Goal: Task Accomplishment & Management: Use online tool/utility

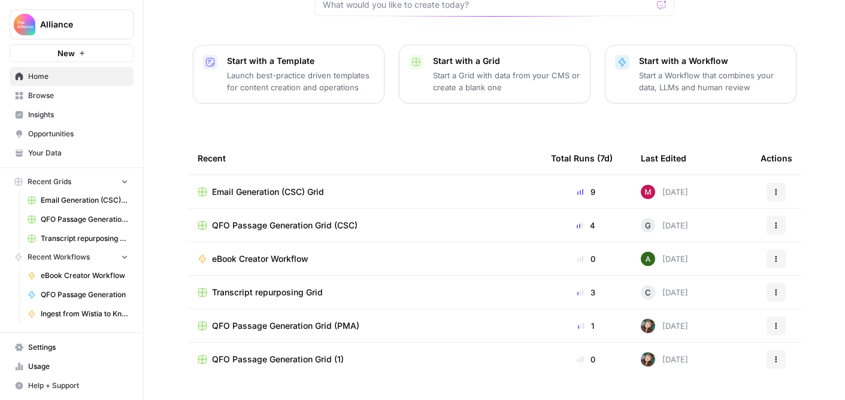
scroll to position [150, 0]
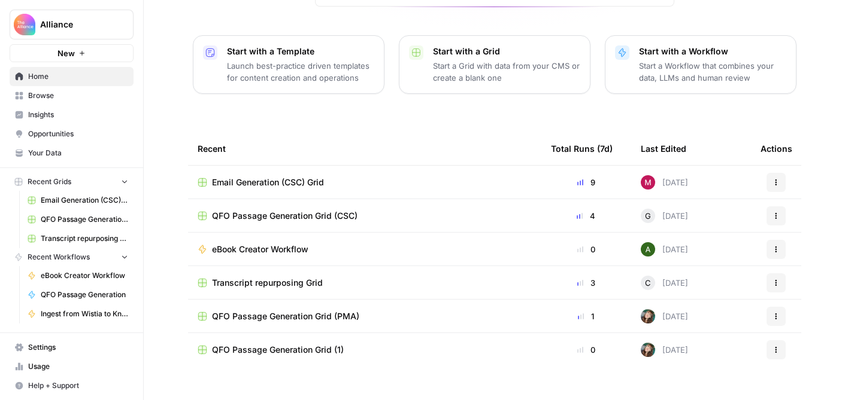
click at [44, 95] on span "Browse" at bounding box center [78, 95] width 100 height 11
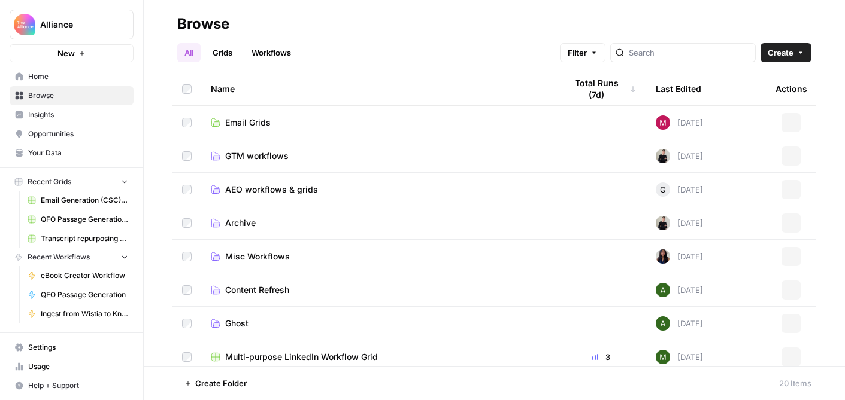
click at [46, 80] on span "Home" at bounding box center [78, 76] width 100 height 11
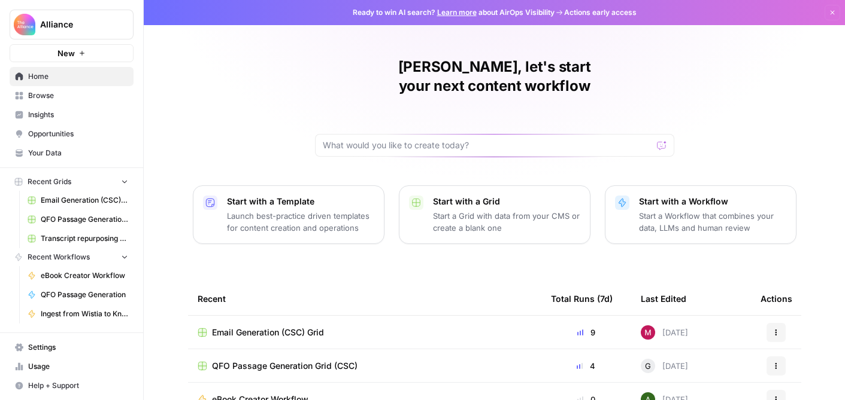
scroll to position [20, 0]
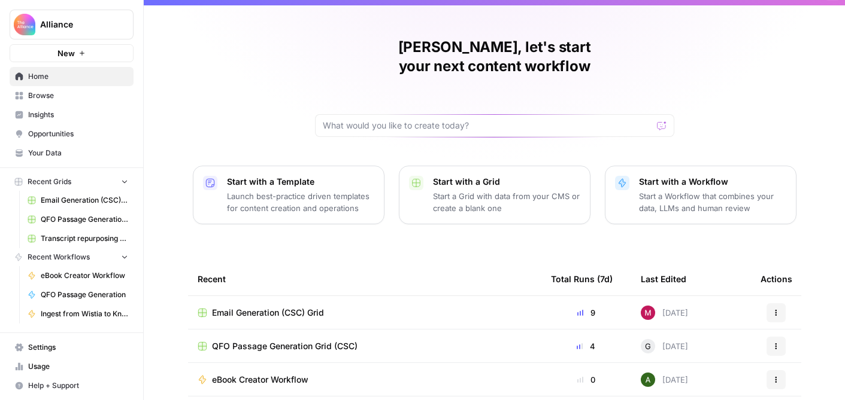
click at [320, 307] on span "Email Generation (CSC) Grid" at bounding box center [268, 313] width 112 height 12
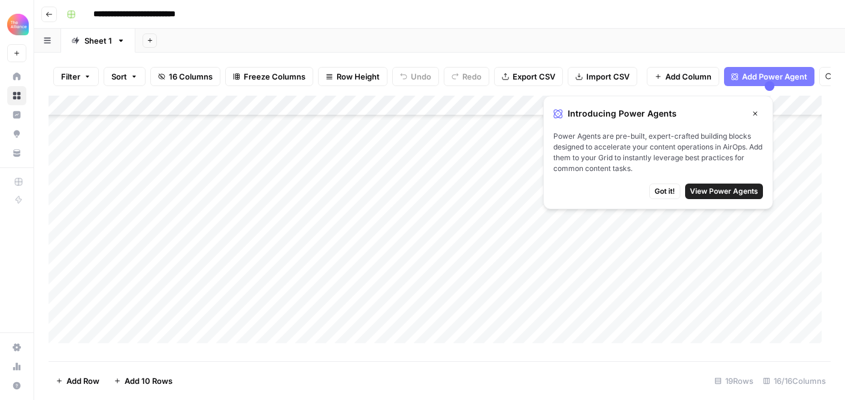
scroll to position [178, 0]
click at [129, 344] on div "Add Column" at bounding box center [439, 224] width 782 height 257
type textarea "**********"
click at [346, 329] on div "Add Column" at bounding box center [439, 224] width 782 height 257
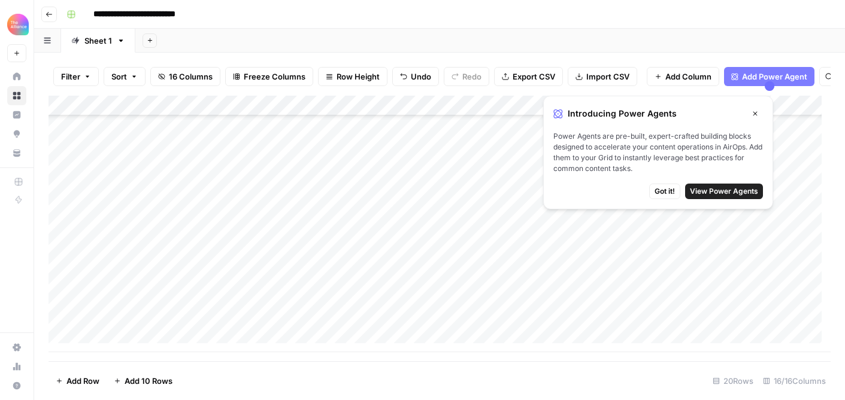
click at [290, 300] on div "Add Column" at bounding box center [439, 224] width 782 height 257
drag, startPoint x: 303, startPoint y: 312, endPoint x: 318, endPoint y: 322, distance: 18.3
click at [300, 320] on div "Add Column" at bounding box center [439, 224] width 782 height 257
click at [390, 307] on div "Add Column" at bounding box center [439, 224] width 782 height 257
drag, startPoint x: 411, startPoint y: 311, endPoint x: 410, endPoint y: 318, distance: 7.9
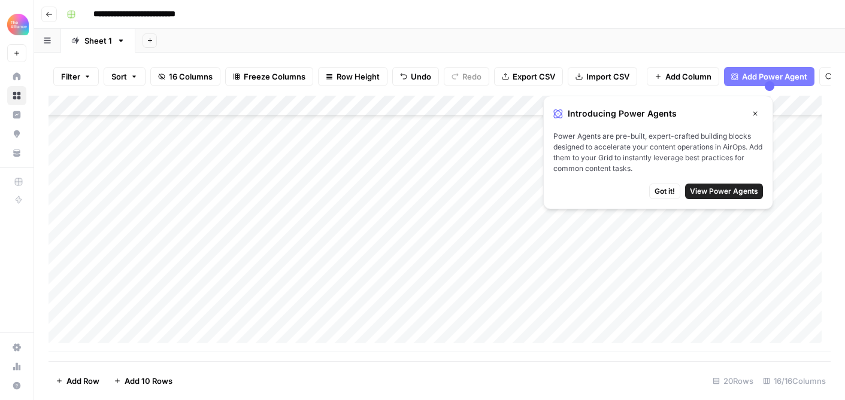
click at [410, 318] on div "Add Column" at bounding box center [439, 224] width 782 height 257
click at [503, 304] on div "Add Column" at bounding box center [439, 224] width 782 height 257
drag, startPoint x: 520, startPoint y: 312, endPoint x: 518, endPoint y: 318, distance: 6.2
click at [518, 318] on div "Add Column" at bounding box center [439, 224] width 782 height 257
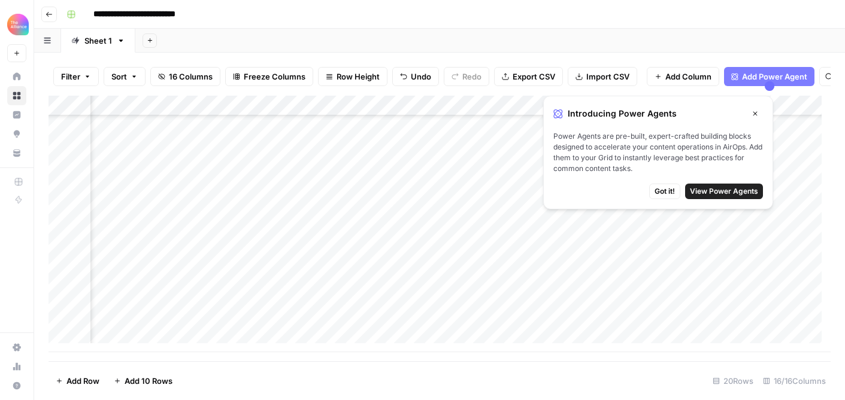
scroll to position [198, 232]
click at [383, 306] on div "Add Column" at bounding box center [439, 224] width 782 height 257
drag, startPoint x: 395, startPoint y: 311, endPoint x: 393, endPoint y: 319, distance: 8.0
click at [393, 319] on div "Add Column" at bounding box center [439, 224] width 782 height 257
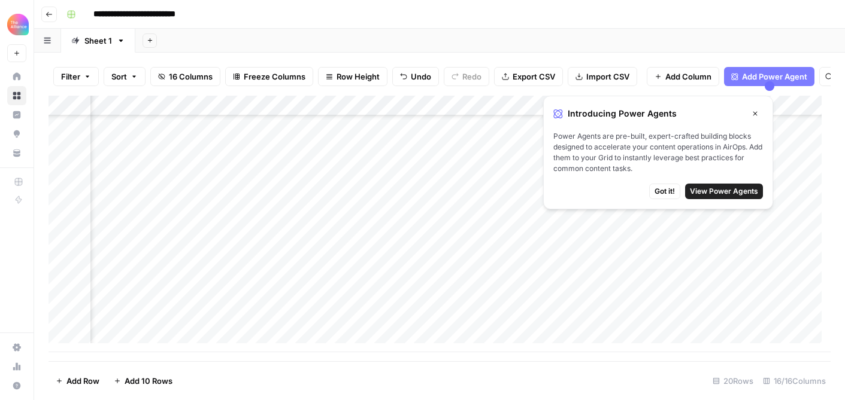
click at [305, 320] on div "Add Column" at bounding box center [439, 224] width 782 height 257
click at [320, 300] on div "Add Column" at bounding box center [439, 224] width 782 height 257
click at [280, 326] on div "Add Column" at bounding box center [439, 224] width 782 height 257
click at [302, 317] on div "Add Column" at bounding box center [439, 224] width 782 height 257
click at [302, 317] on textarea at bounding box center [334, 324] width 192 height 17
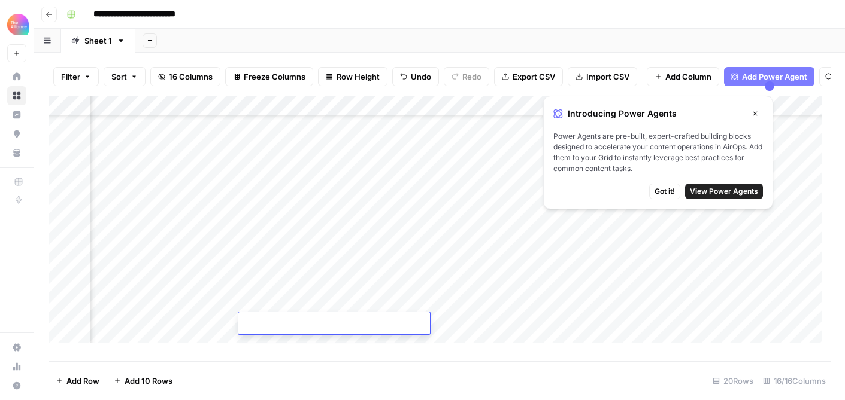
type textarea "**********"
click at [517, 322] on div "Add Column" at bounding box center [439, 224] width 782 height 257
click at [396, 324] on div "Add Column" at bounding box center [439, 224] width 782 height 257
click at [411, 300] on div "Add Column" at bounding box center [439, 224] width 782 height 257
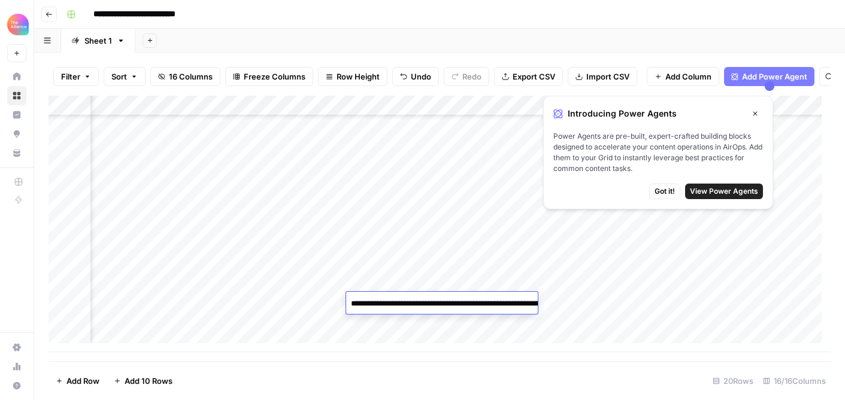
click at [289, 303] on div "Add Column" at bounding box center [439, 224] width 782 height 257
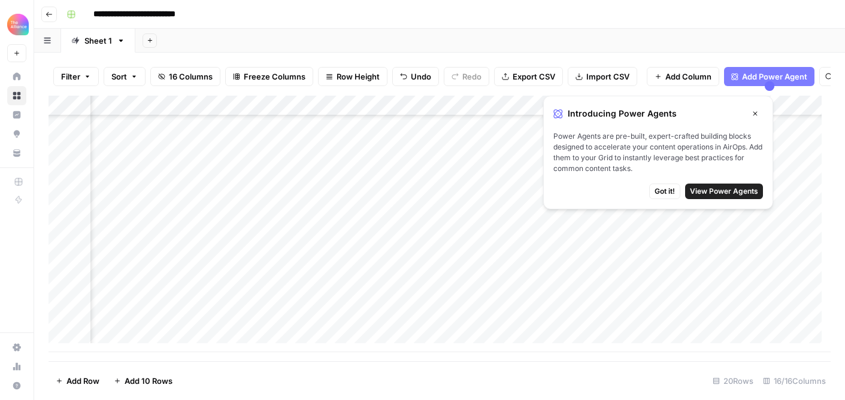
click at [289, 303] on div "Add Column" at bounding box center [439, 224] width 782 height 257
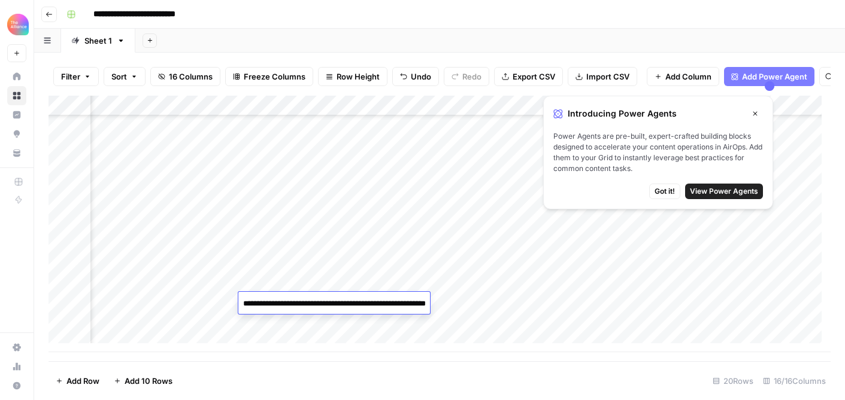
click at [347, 330] on div "Add Column" at bounding box center [439, 224] width 782 height 257
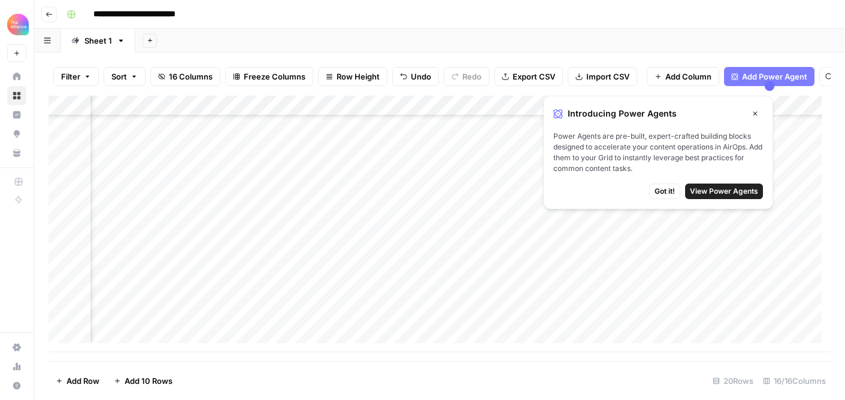
click at [394, 323] on div "Add Column" at bounding box center [439, 224] width 782 height 257
click at [394, 323] on textarea at bounding box center [442, 324] width 192 height 17
type textarea "**********"
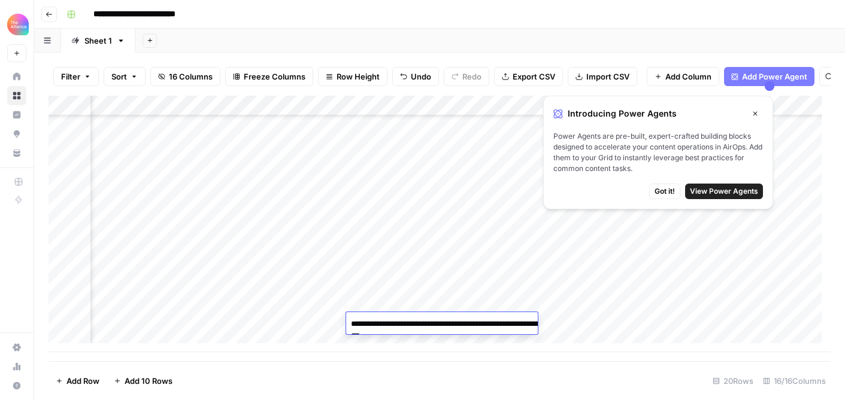
click at [469, 278] on div "Add Column" at bounding box center [439, 224] width 782 height 257
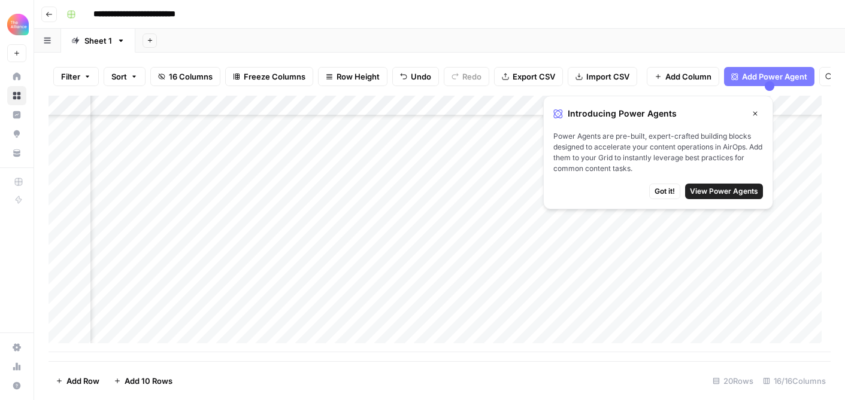
scroll to position [199, 639]
click at [330, 317] on div "Add Column" at bounding box center [439, 224] width 782 height 257
click at [364, 299] on div "Add Column" at bounding box center [439, 224] width 782 height 257
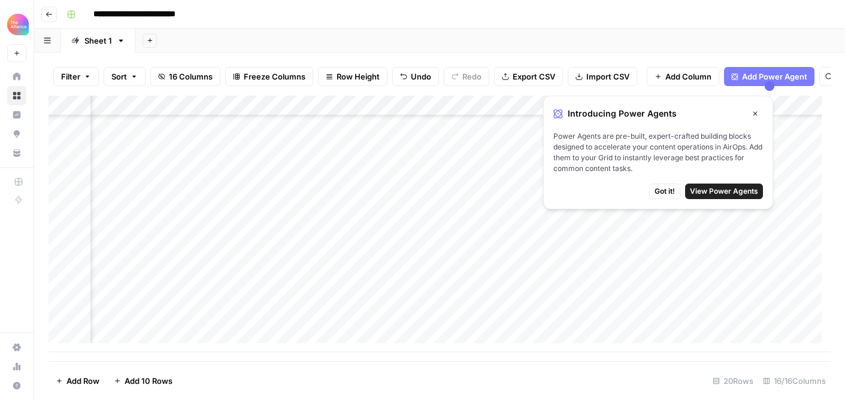
click at [381, 323] on div "Add Column" at bounding box center [439, 224] width 782 height 257
click at [359, 323] on div "Add Column" at bounding box center [439, 224] width 782 height 257
paste textarea "**********"
type textarea "**********"
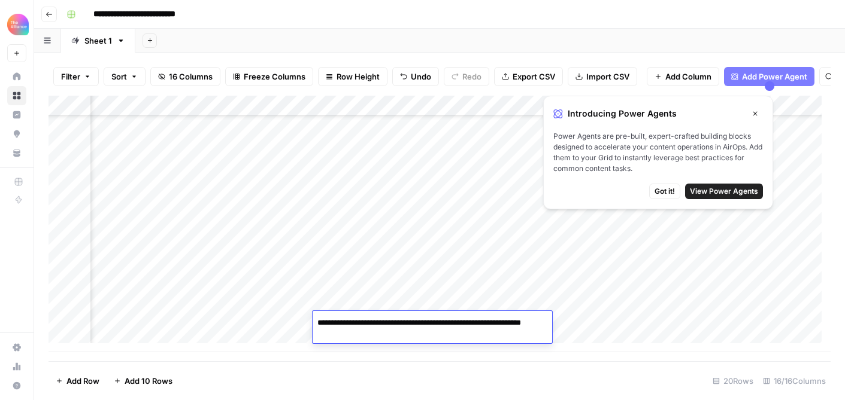
click at [579, 318] on div "Add Column" at bounding box center [439, 224] width 782 height 257
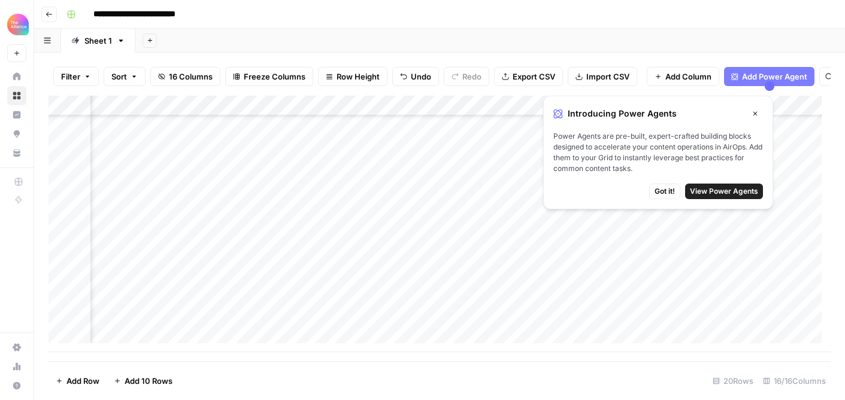
scroll to position [199, 381]
click at [310, 299] on div "Add Column" at bounding box center [439, 224] width 782 height 257
click at [326, 336] on div "Add Column" at bounding box center [439, 224] width 782 height 257
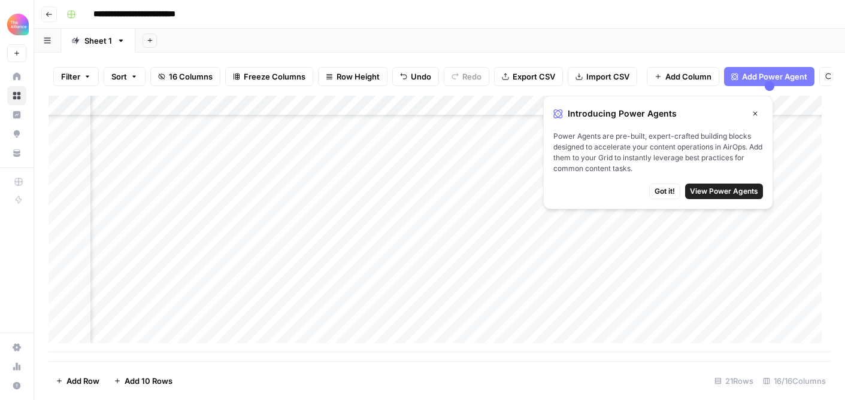
click at [398, 302] on div "Add Column" at bounding box center [439, 224] width 782 height 257
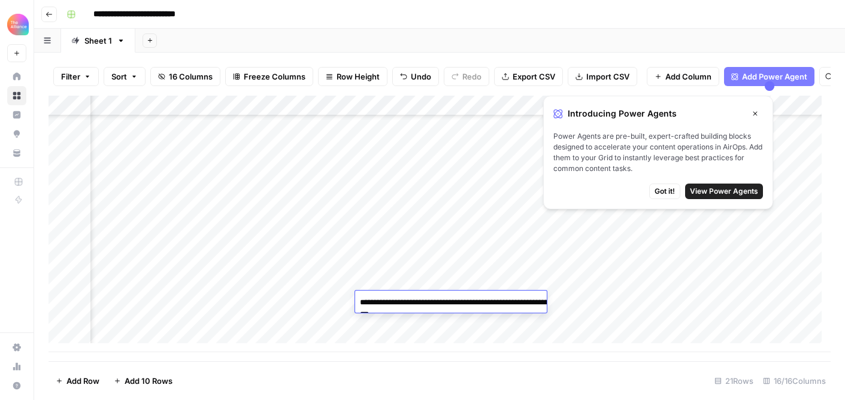
drag, startPoint x: 387, startPoint y: 309, endPoint x: 368, endPoint y: 289, distance: 28.0
click at [359, 299] on textarea "**********" at bounding box center [474, 308] width 239 height 29
paste textarea "**********"
type textarea "**********"
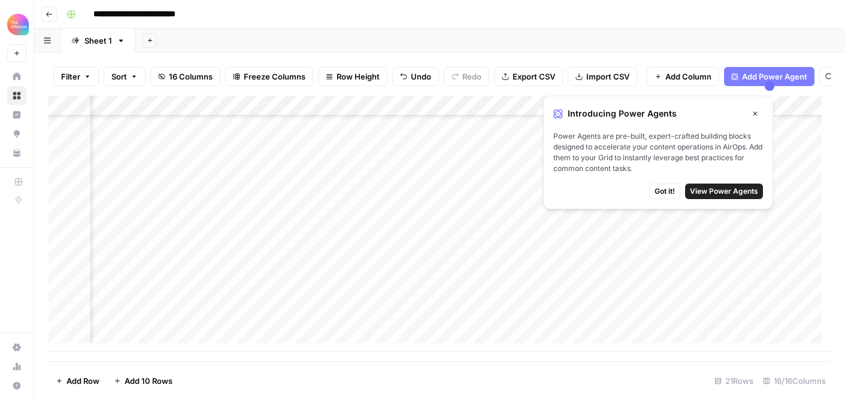
scroll to position [219, 450]
click at [432, 295] on div "Add Column" at bounding box center [439, 224] width 782 height 257
click at [433, 296] on div "Add Column" at bounding box center [439, 224] width 782 height 257
type textarea "**********"
click at [429, 245] on div "Add Column" at bounding box center [439, 224] width 782 height 257
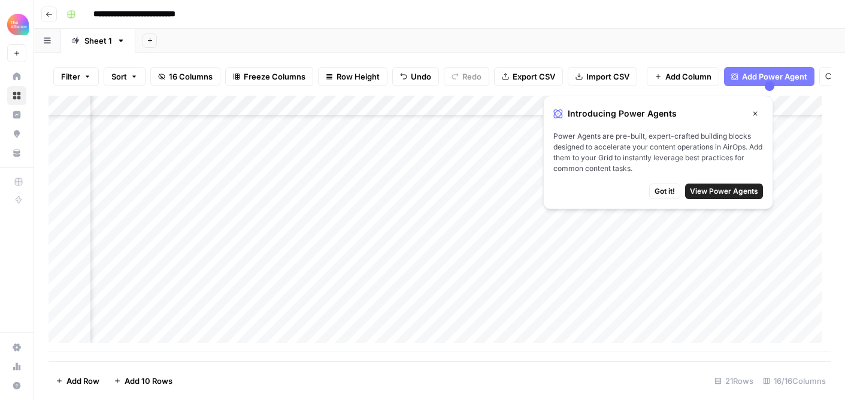
scroll to position [219, 766]
click at [348, 300] on div "Add Column" at bounding box center [439, 224] width 782 height 257
drag, startPoint x: 754, startPoint y: 113, endPoint x: 748, endPoint y: 126, distance: 13.7
click at [754, 113] on icon "button" at bounding box center [754, 113] width 7 height 7
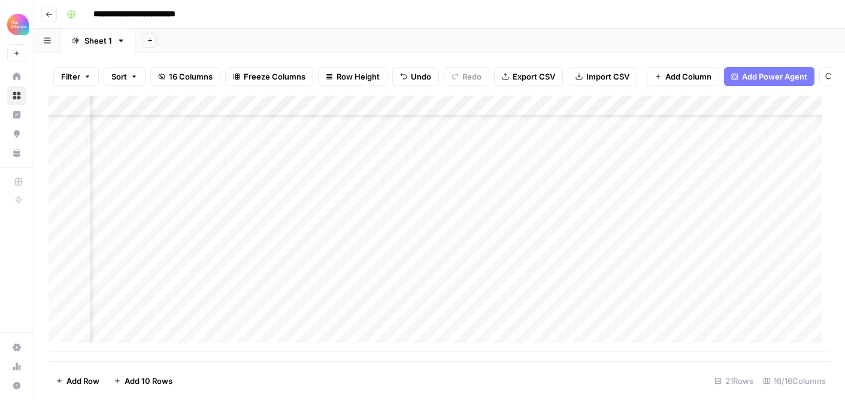
scroll to position [219, 818]
click at [405, 299] on div "Add Column" at bounding box center [439, 224] width 782 height 257
click at [412, 303] on div "Add Column" at bounding box center [439, 224] width 782 height 257
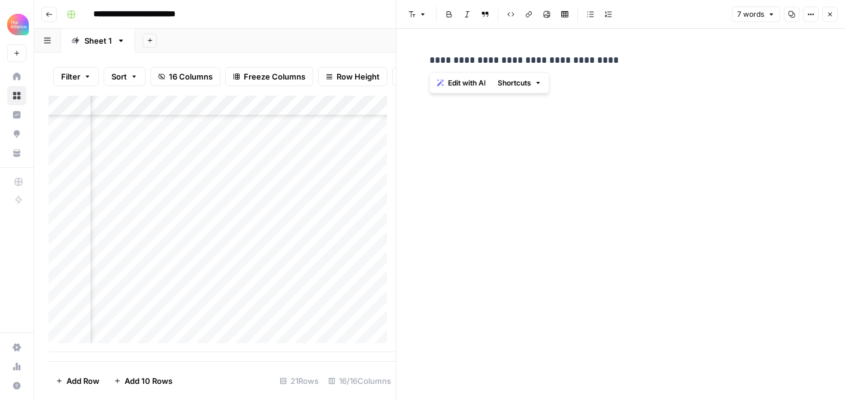
drag, startPoint x: 598, startPoint y: 58, endPoint x: 427, endPoint y: 61, distance: 170.6
click at [427, 61] on div "**********" at bounding box center [620, 60] width 397 height 25
copy p "**********"
click at [596, 61] on p "**********" at bounding box center [620, 61] width 383 height 16
click at [367, 329] on div "Add Column" at bounding box center [221, 224] width 347 height 257
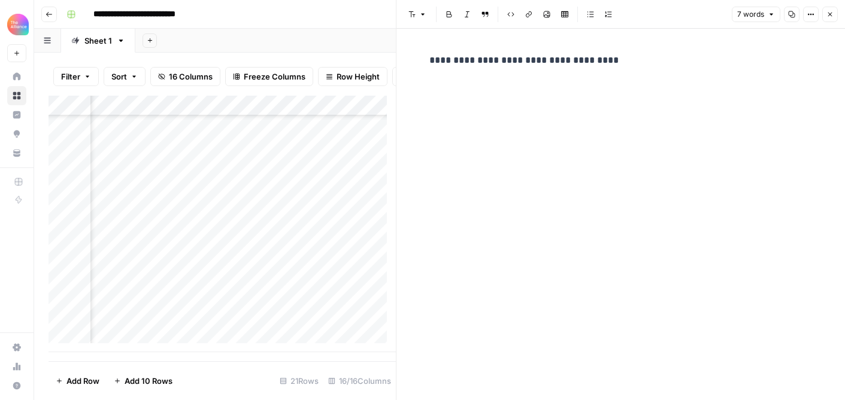
click at [830, 18] on button "Close" at bounding box center [830, 15] width 16 height 16
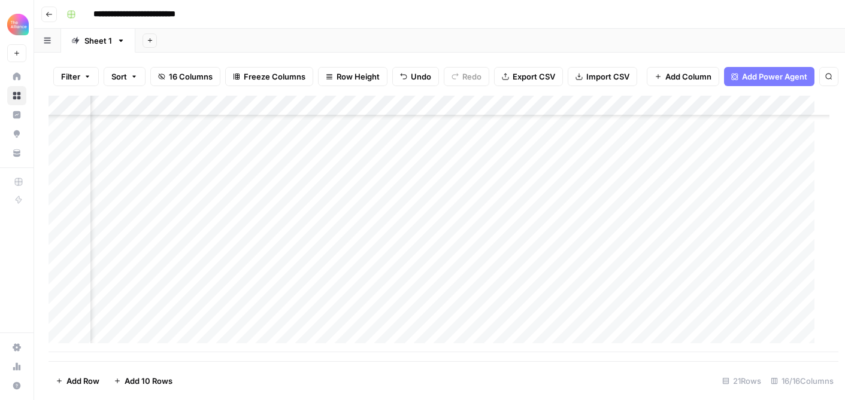
scroll to position [210, 818]
click at [500, 310] on div "Add Column" at bounding box center [439, 224] width 782 height 257
click at [502, 307] on div "Add Column" at bounding box center [439, 224] width 782 height 257
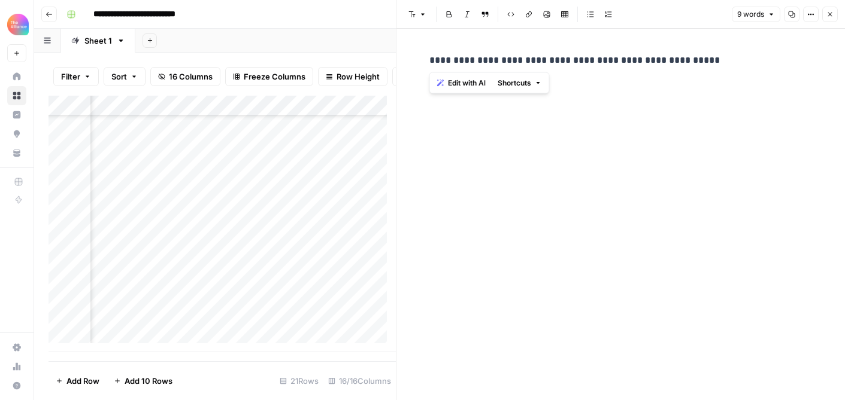
drag, startPoint x: 696, startPoint y: 62, endPoint x: 430, endPoint y: 65, distance: 265.8
click at [430, 65] on p "**********" at bounding box center [620, 61] width 383 height 16
copy p "**********"
click at [833, 19] on button "Close" at bounding box center [830, 15] width 16 height 16
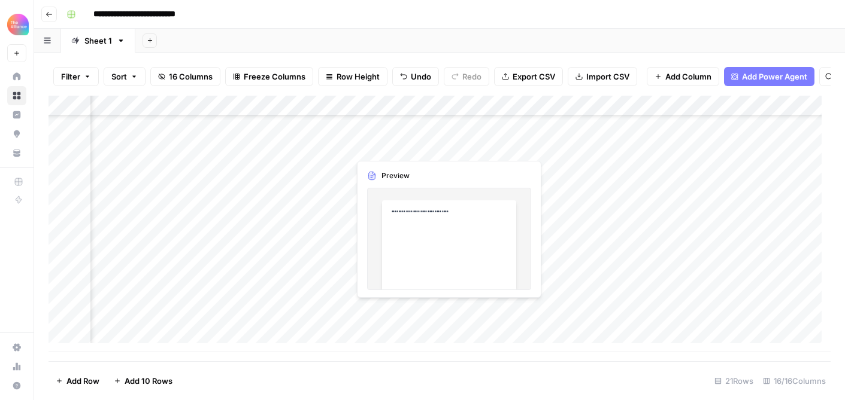
click at [403, 312] on div "Add Column" at bounding box center [439, 224] width 782 height 257
click at [406, 310] on div "Add Column" at bounding box center [439, 224] width 782 height 257
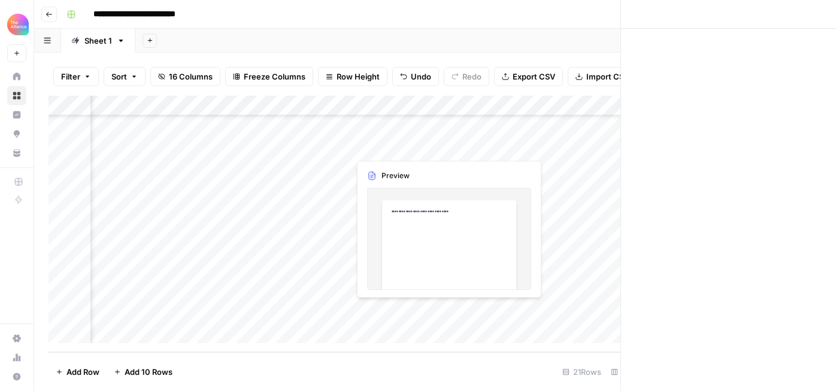
click at [406, 310] on div at bounding box center [404, 311] width 110 height 22
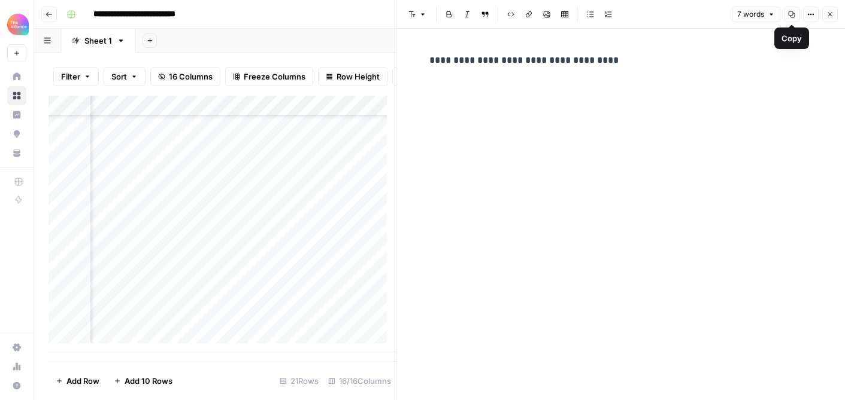
click at [807, 13] on icon "button" at bounding box center [810, 14] width 7 height 7
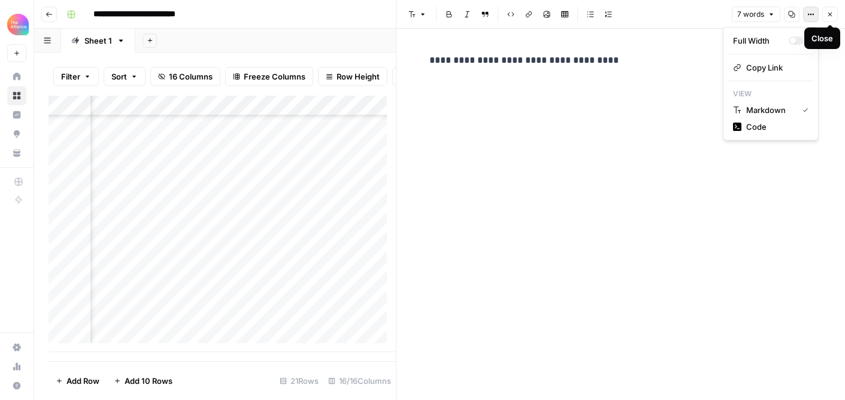
click at [831, 19] on button "Close" at bounding box center [830, 15] width 16 height 16
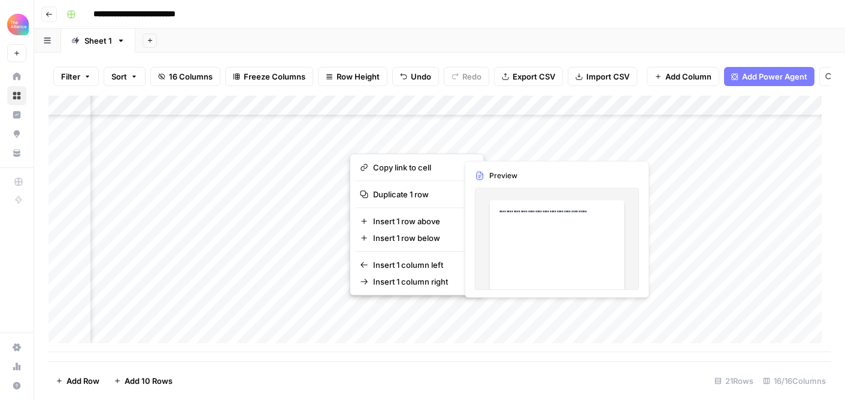
click at [509, 308] on div "Add Column" at bounding box center [439, 224] width 782 height 257
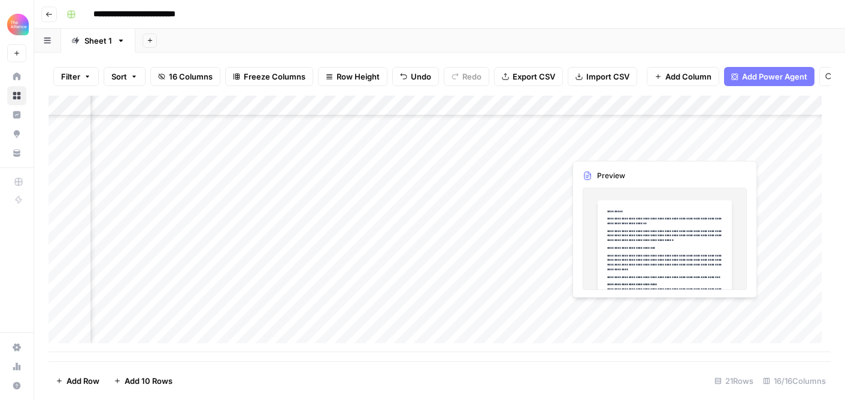
click at [605, 309] on div "Add Column" at bounding box center [439, 224] width 782 height 257
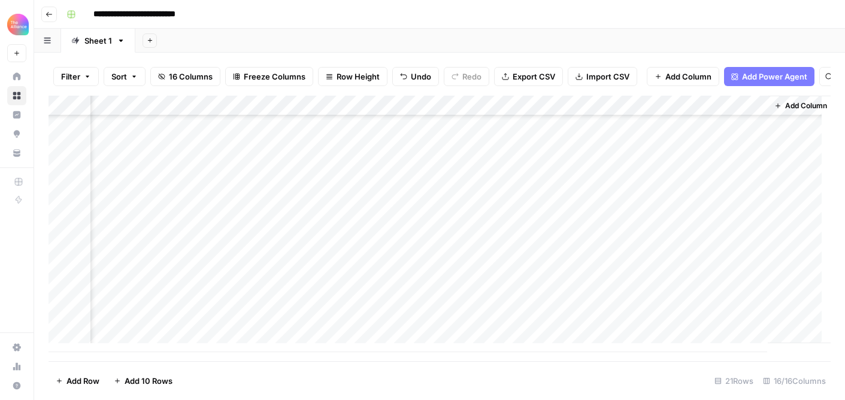
scroll to position [210, 1060]
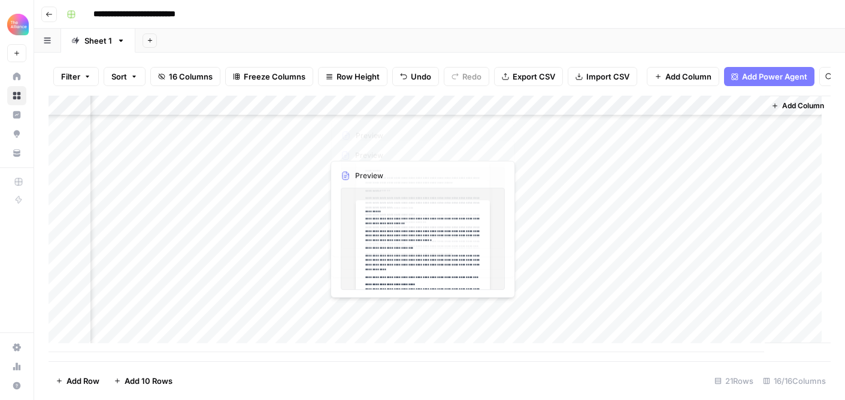
click at [387, 243] on div "Add Column" at bounding box center [439, 224] width 782 height 257
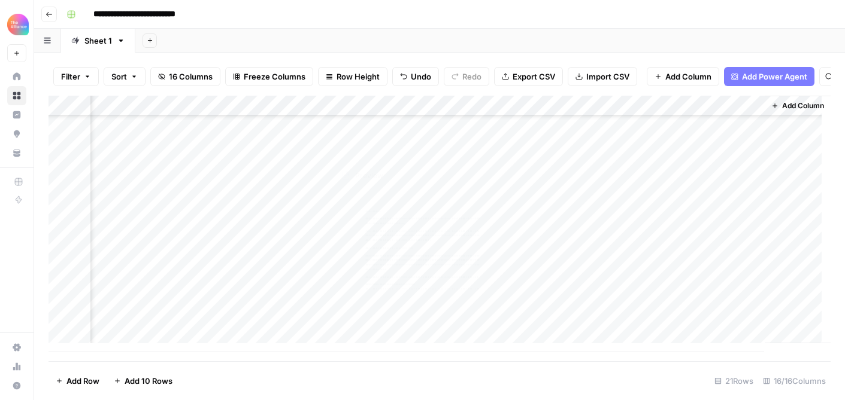
click at [386, 312] on div "Add Column" at bounding box center [439, 224] width 782 height 257
click at [390, 306] on div "Add Column" at bounding box center [439, 224] width 782 height 257
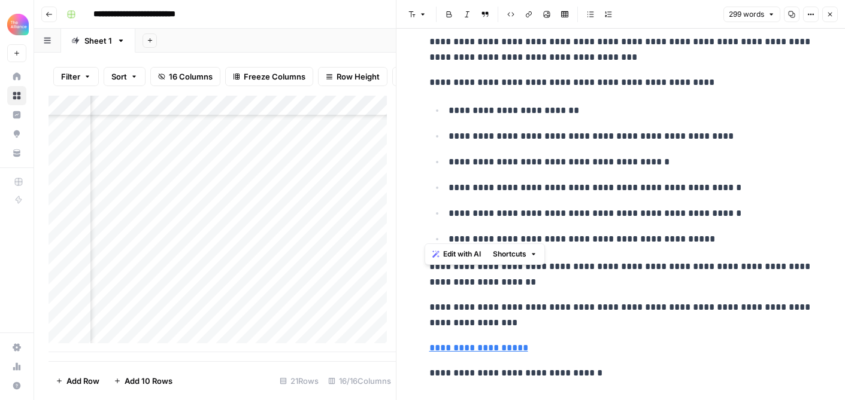
scroll to position [461, 0]
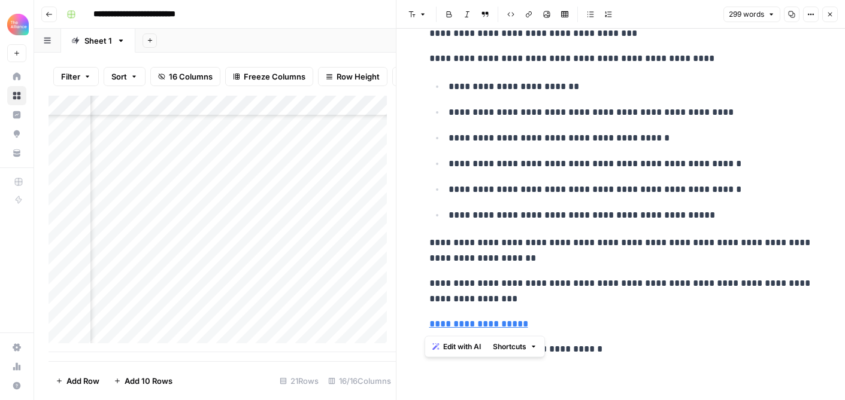
drag, startPoint x: 424, startPoint y: 86, endPoint x: 541, endPoint y: 331, distance: 271.5
copy div "**********"
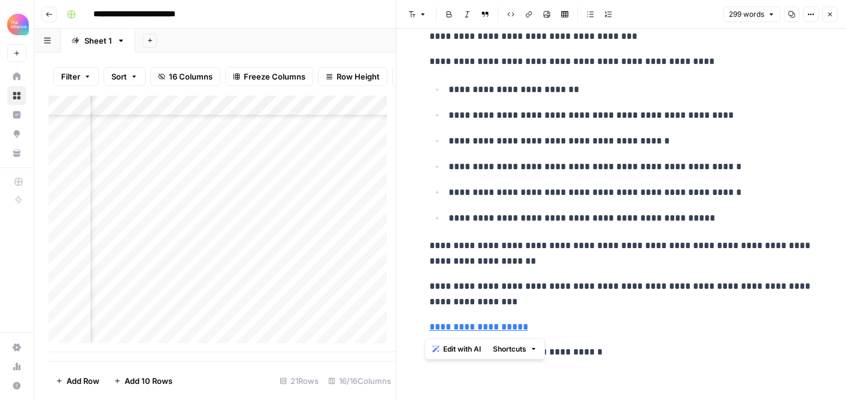
scroll to position [457, 0]
